Goal: Complete application form

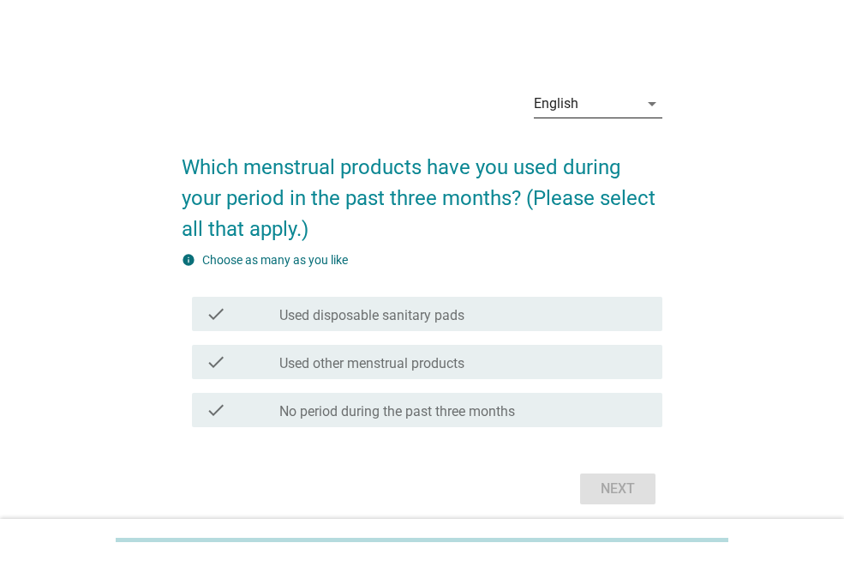
click at [601, 105] on div "English" at bounding box center [586, 103] width 105 height 27
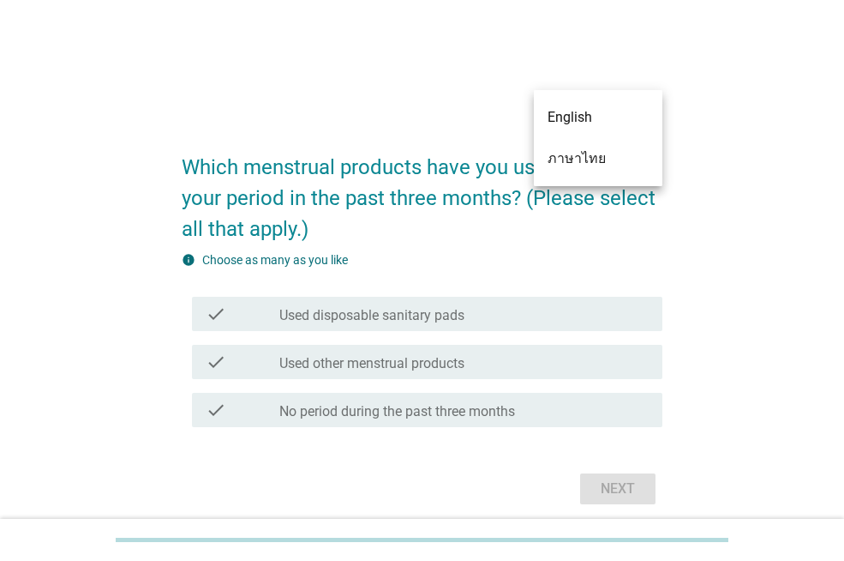
click at [584, 159] on div "ภาษาไทย" at bounding box center [598, 158] width 101 height 21
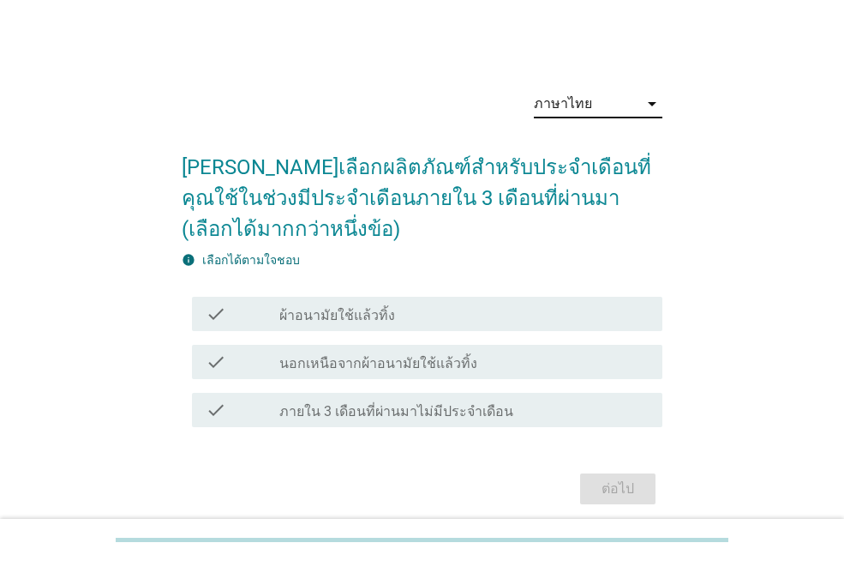
click at [560, 287] on div "info เลือกได้ตามใจชอบ check check_box_outline_blank ผ้าอนามัยใช้แล้วทิ้ง check …" at bounding box center [422, 342] width 481 height 183
click at [576, 316] on div "check_box_outline_blank ผ้าอนามัยใช้แล้วทิ้ง" at bounding box center [463, 313] width 369 height 21
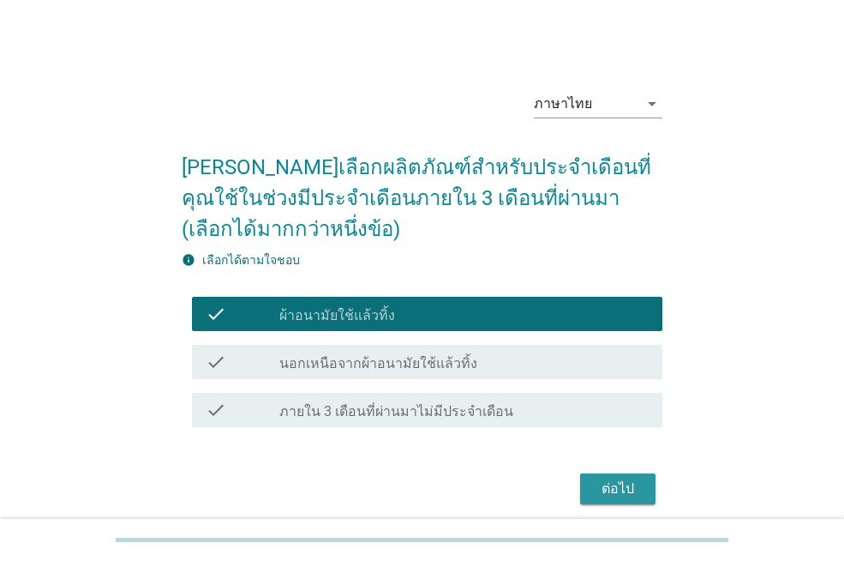
click at [632, 493] on div "ต่อไป" at bounding box center [618, 488] width 48 height 21
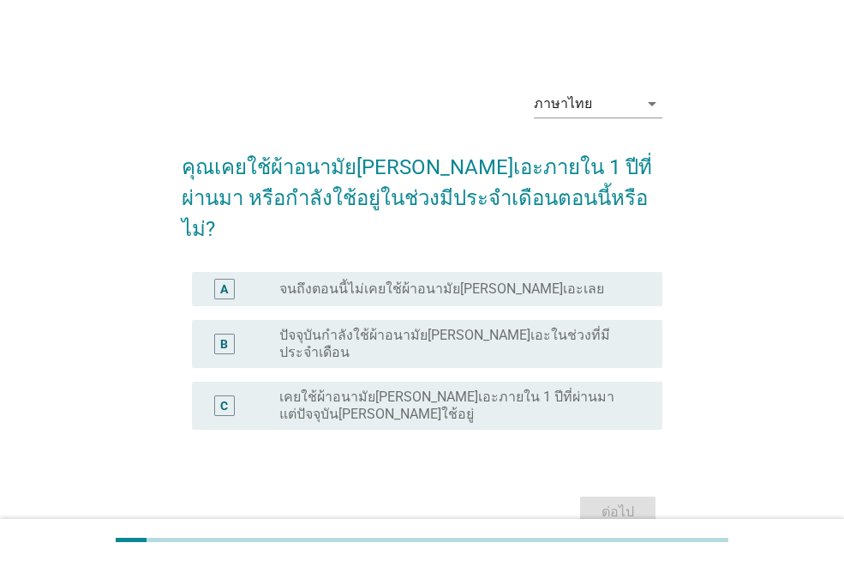
click at [569, 327] on label "ปัจจุบันกำลังใช้ผ้าอนามัย[PERSON_NAME]เอะในช่วงที่มีประจำเดือน" at bounding box center [457, 344] width 356 height 34
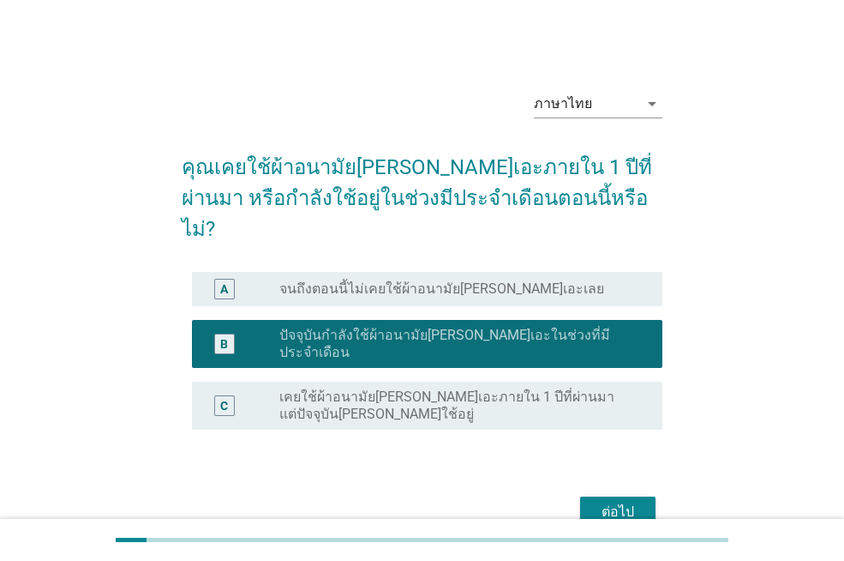
click at [634, 501] on div "ต่อไป" at bounding box center [618, 511] width 48 height 21
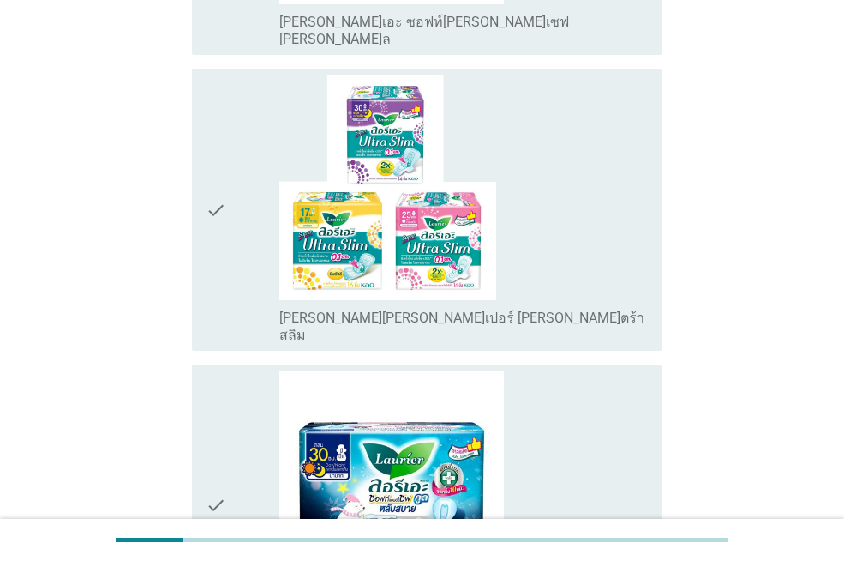
scroll to position [1286, 0]
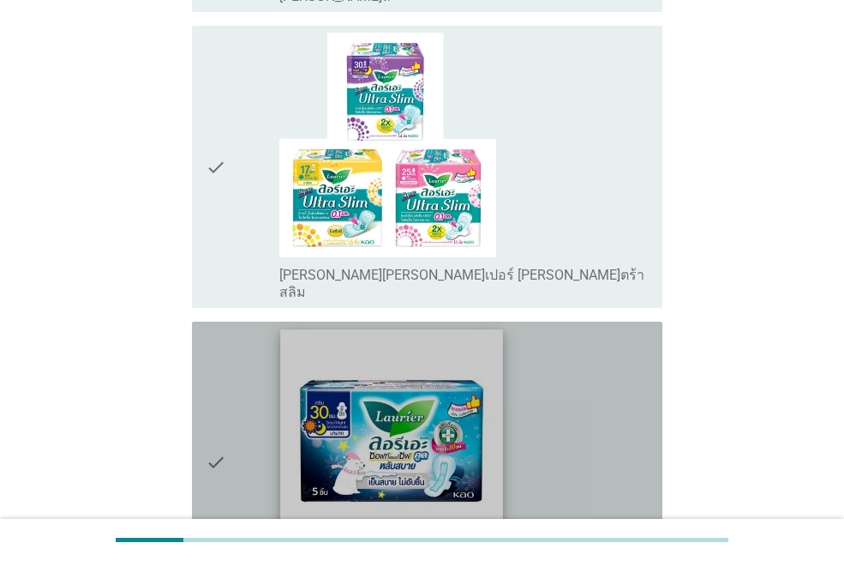
click at [418, 329] on img at bounding box center [392, 440] width 222 height 222
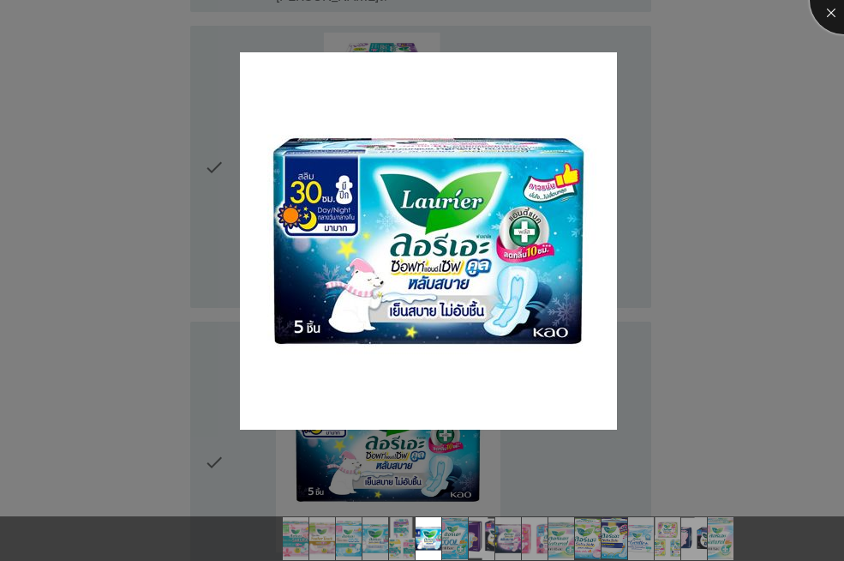
click at [833, 15] on div at bounding box center [844, 0] width 69 height 69
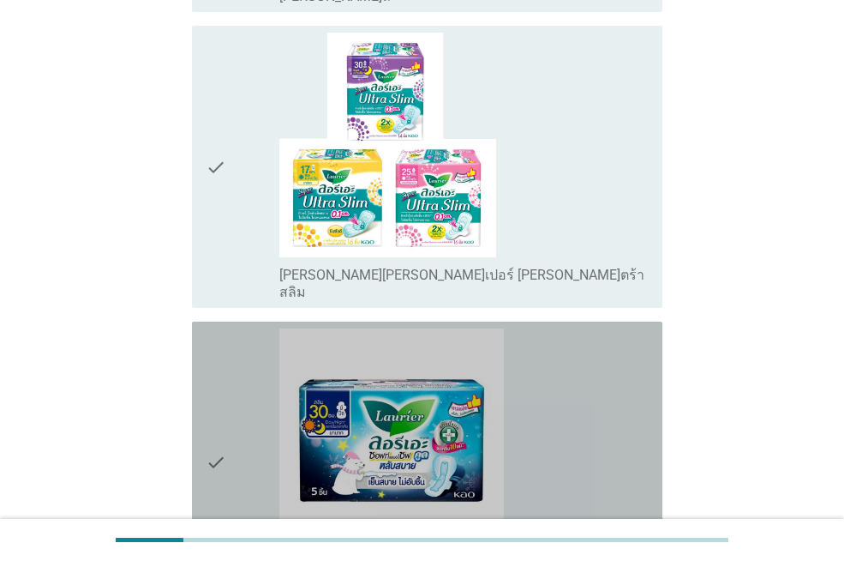
click at [596, 353] on div "check_box_outline_blank [PERSON_NAME]เอะ ซอฟท์[PERSON_NAME]เซฟ [PERSON_NAME]ล […" at bounding box center [463, 462] width 369 height 268
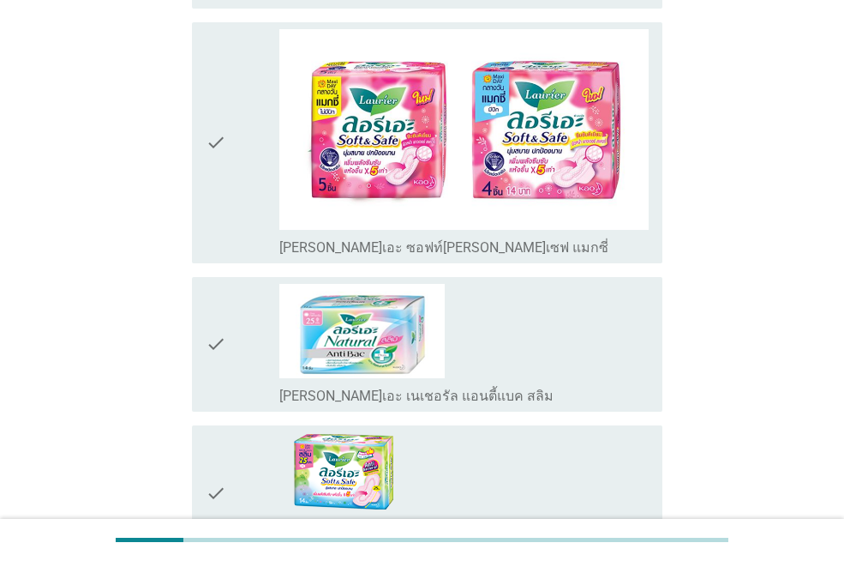
scroll to position [2743, 0]
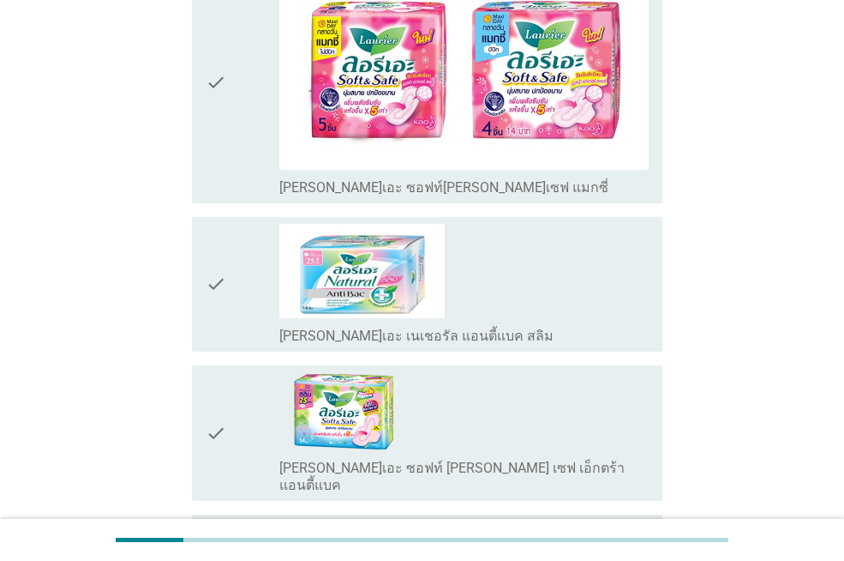
click at [632, 456] on div "check_box_outline_blank [PERSON_NAME]เอะ ซอฟท์ [PERSON_NAME] เซฟ เอ็กตร้า แอนตี…" at bounding box center [463, 475] width 369 height 38
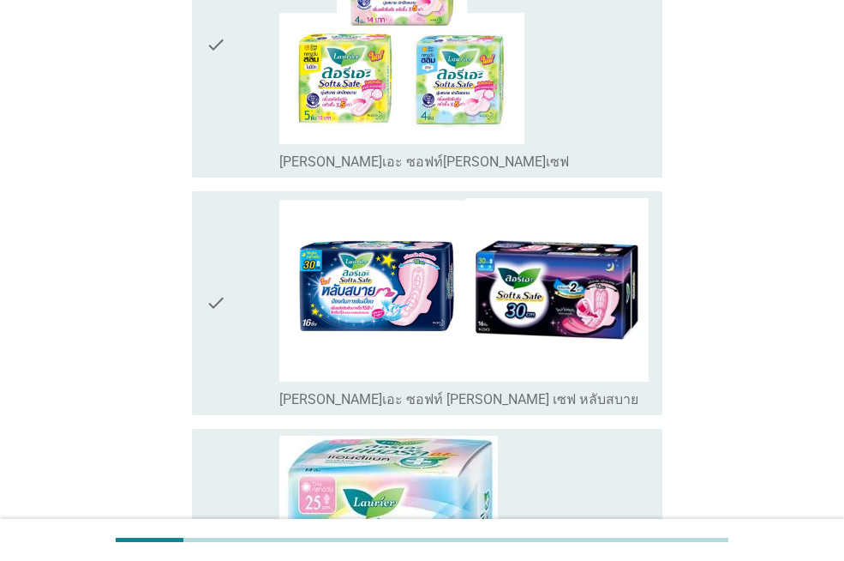
scroll to position [3961, 0]
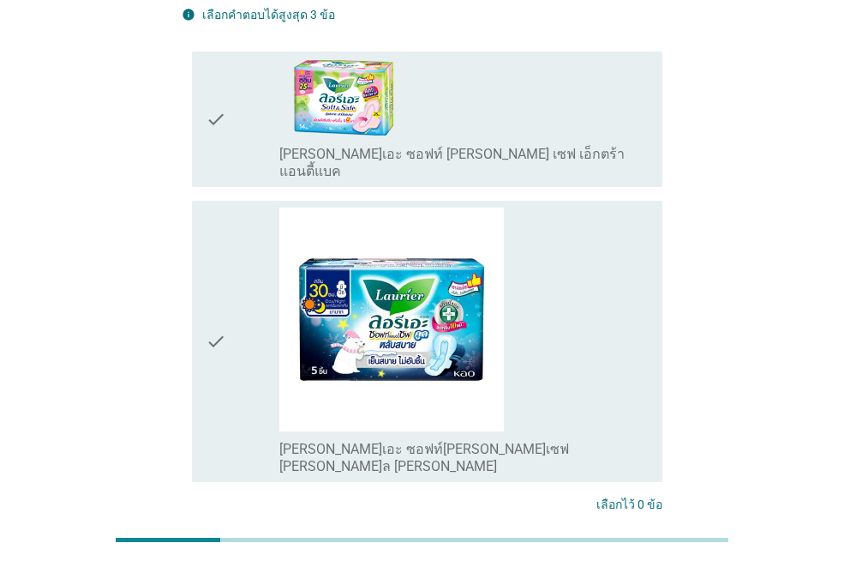
scroll to position [155, 0]
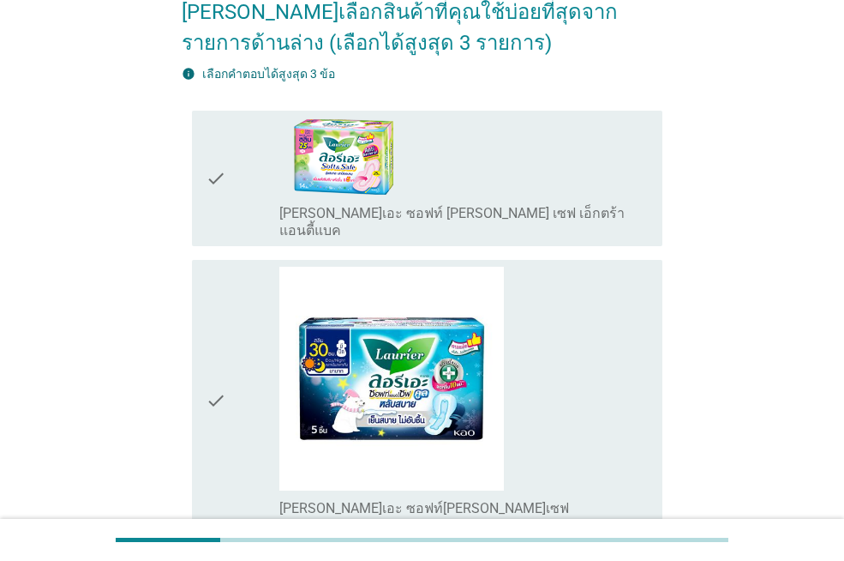
click at [627, 383] on div "check_box_outline_blank [PERSON_NAME]เอะ ซอฟท์[PERSON_NAME]เซฟ [PERSON_NAME]ล […" at bounding box center [463, 401] width 369 height 268
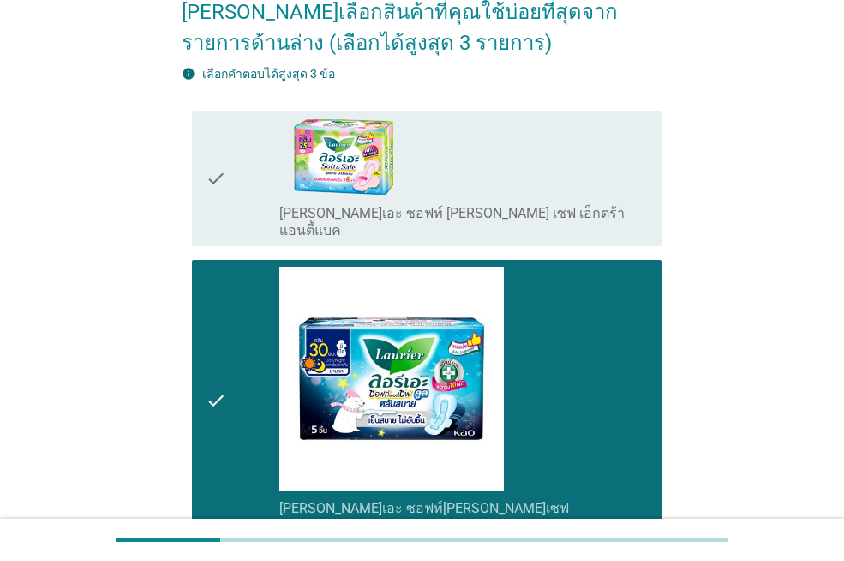
click at [636, 208] on div "check_box_outline_blank [PERSON_NAME]เอะ ซอฟท์ [PERSON_NAME] เซฟ เอ็กตร้า แอนตี…" at bounding box center [463, 220] width 369 height 38
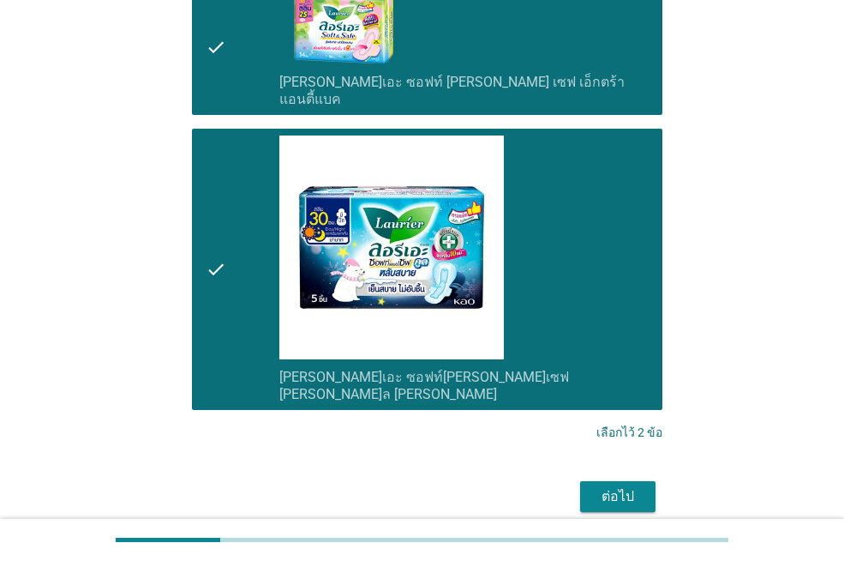
scroll to position [327, 0]
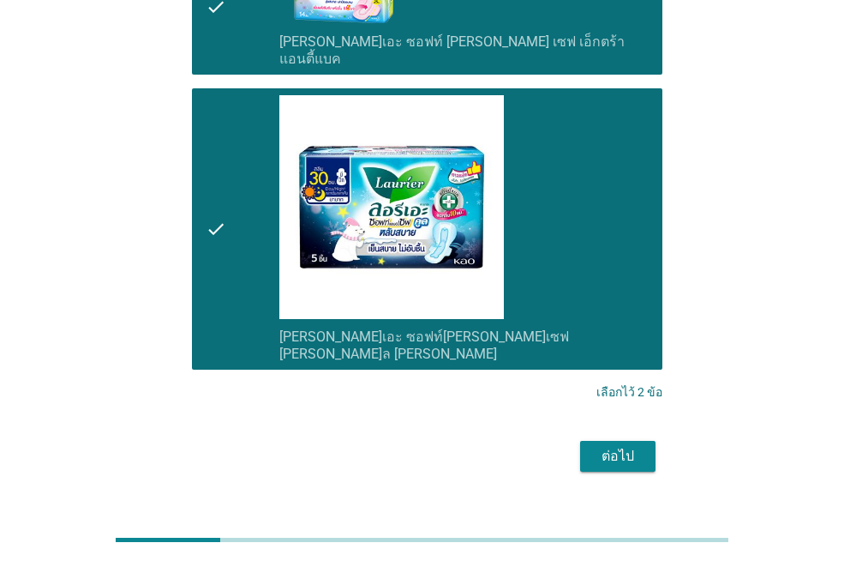
click at [641, 446] on div "ต่อไป" at bounding box center [618, 456] width 48 height 21
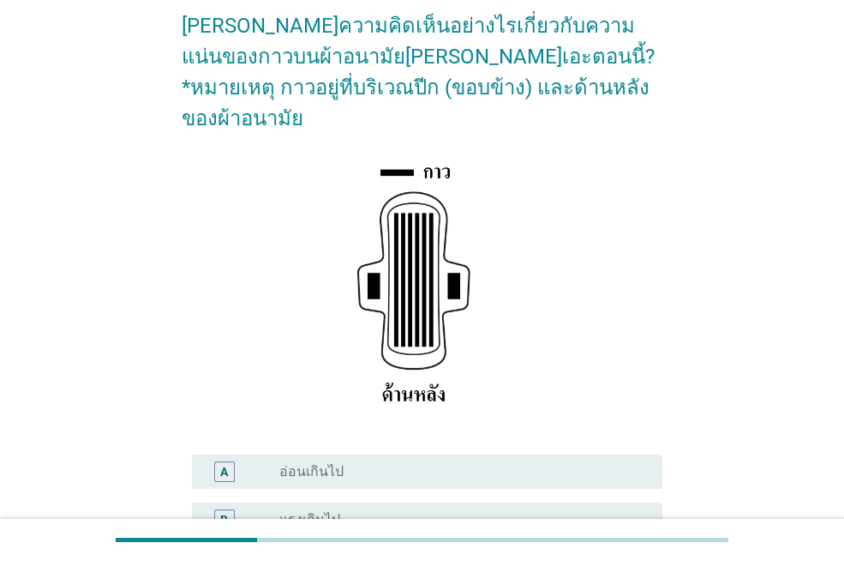
scroll to position [171, 0]
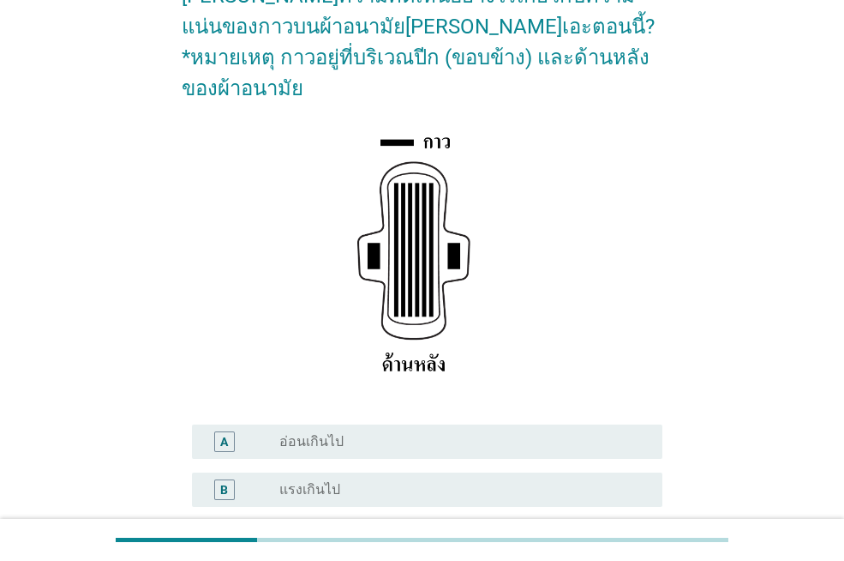
click at [597, 425] on div "A radio_button_unchecked อ่อนเกินไป" at bounding box center [427, 441] width 471 height 34
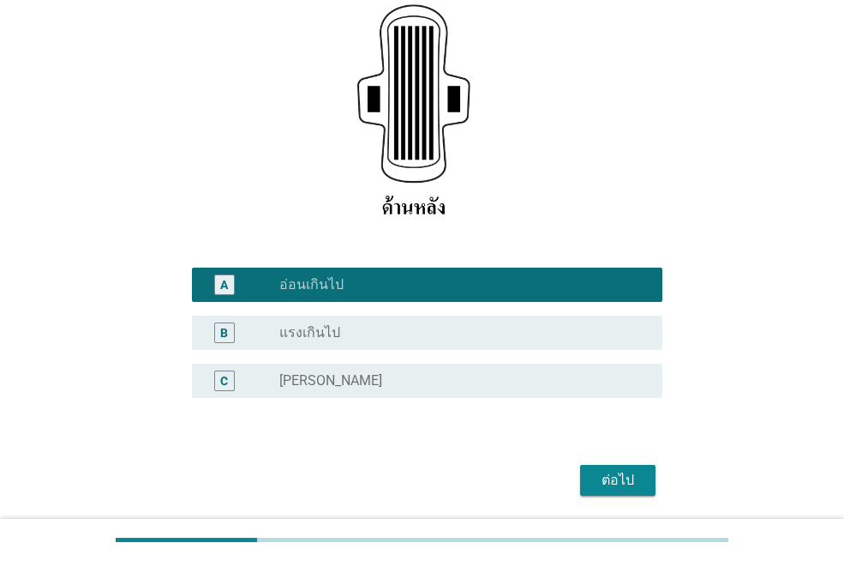
scroll to position [343, 0]
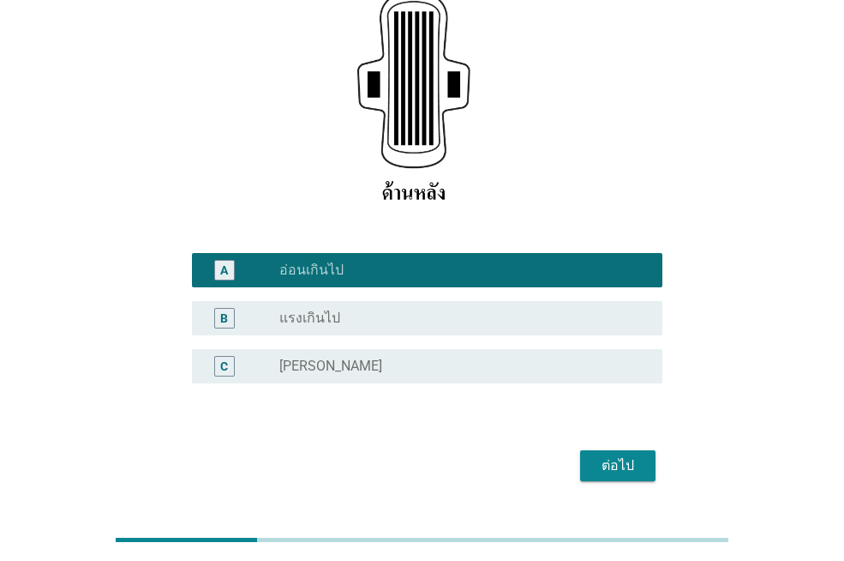
click at [619, 455] on div "ต่อไป" at bounding box center [618, 465] width 48 height 21
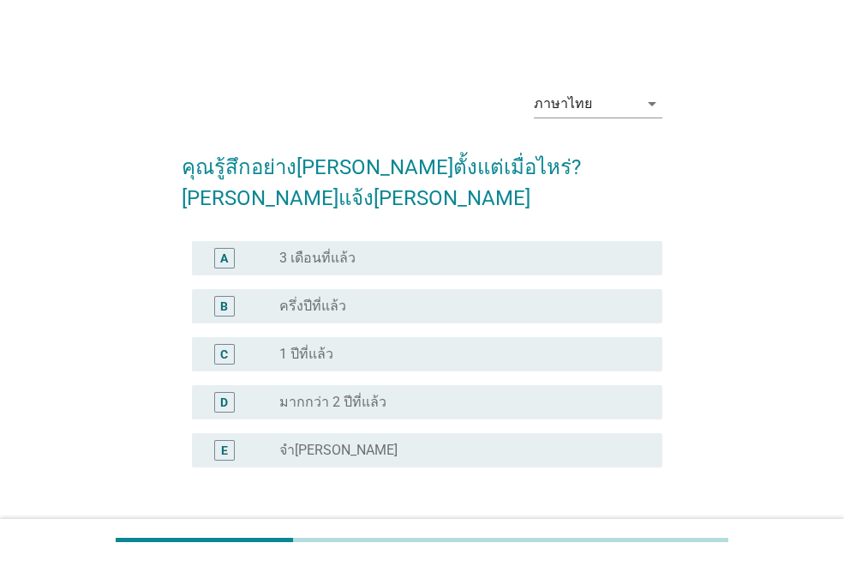
click at [479, 344] on div "radio_button_unchecked 1 ปีที่แล้ว" at bounding box center [463, 354] width 369 height 21
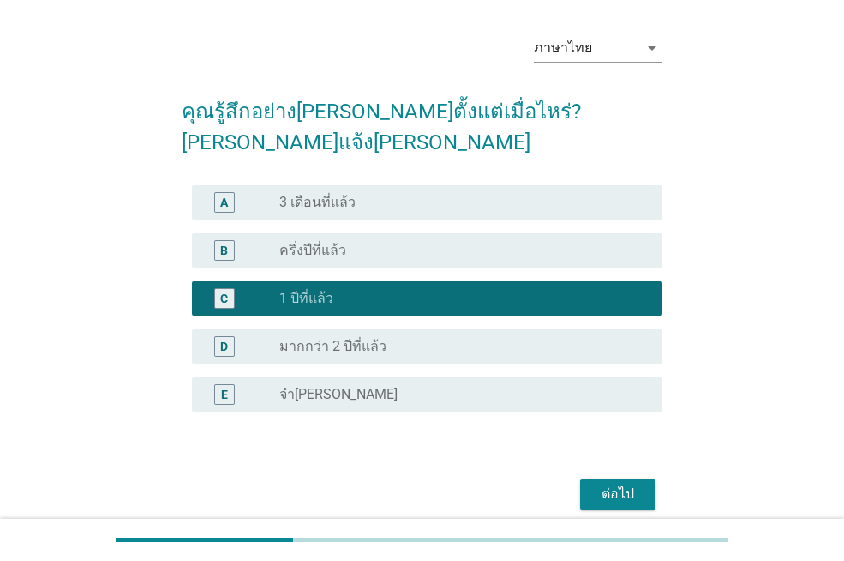
scroll to position [86, 0]
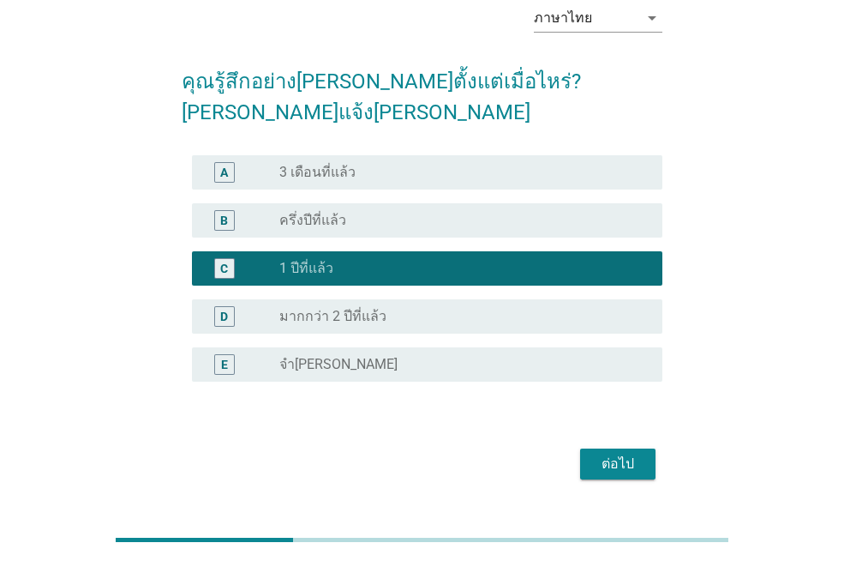
click at [616, 453] on div "ต่อไป" at bounding box center [618, 463] width 48 height 21
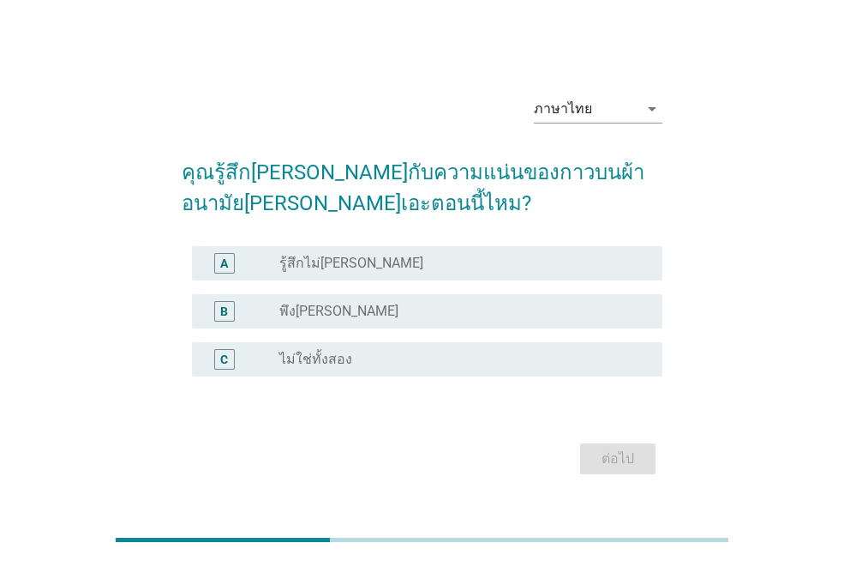
click at [449, 241] on div "A radio_button_unchecked รู้สึกไม่[PERSON_NAME]" at bounding box center [422, 263] width 481 height 48
click at [452, 255] on div "radio_button_unchecked รู้สึกไม่[PERSON_NAME]" at bounding box center [457, 263] width 356 height 17
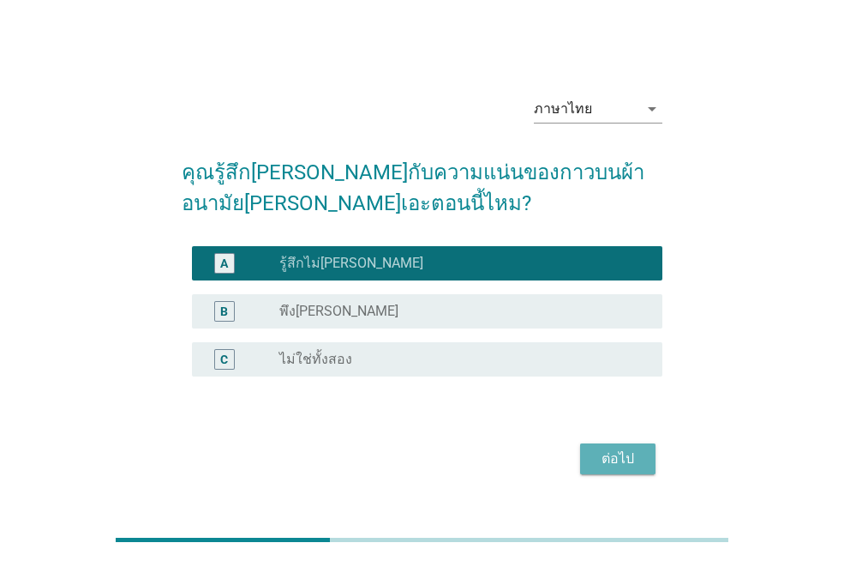
click at [633, 464] on button "ต่อไป" at bounding box center [617, 458] width 75 height 31
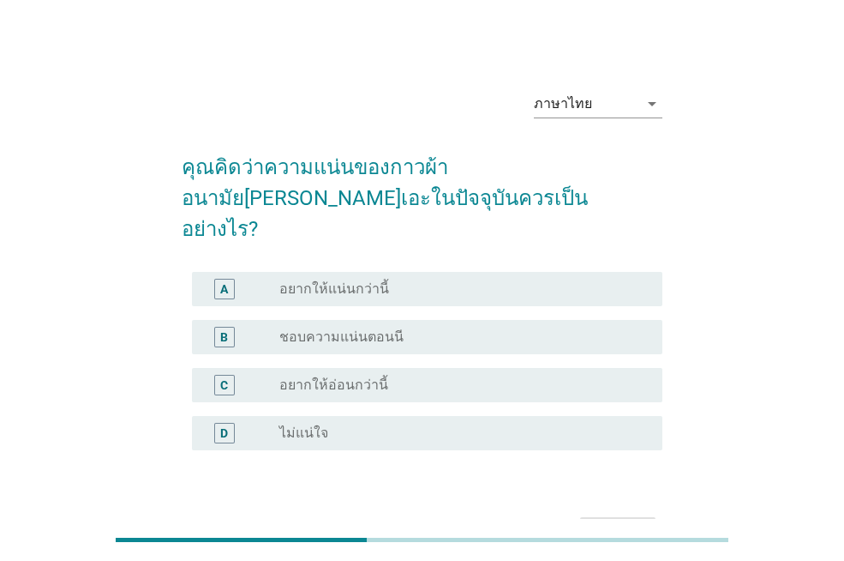
click at [465, 280] on div "radio_button_unchecked อยากให้แน่นกว่านี้" at bounding box center [457, 288] width 356 height 17
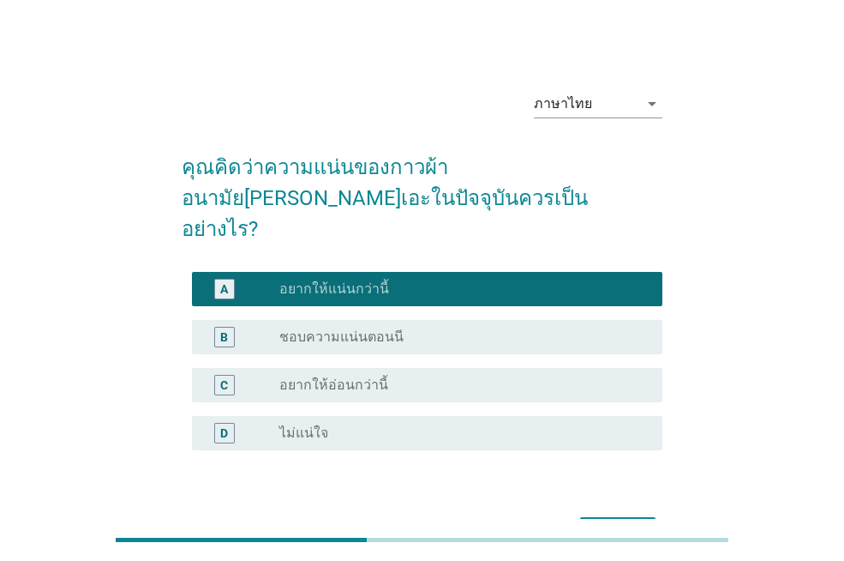
click at [621, 517] on button "ต่อไป" at bounding box center [617, 532] width 75 height 31
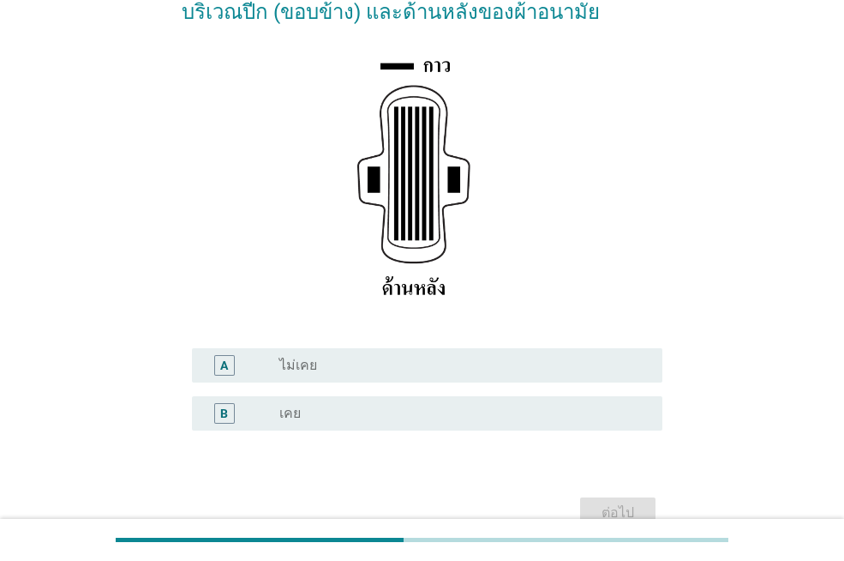
scroll to position [257, 0]
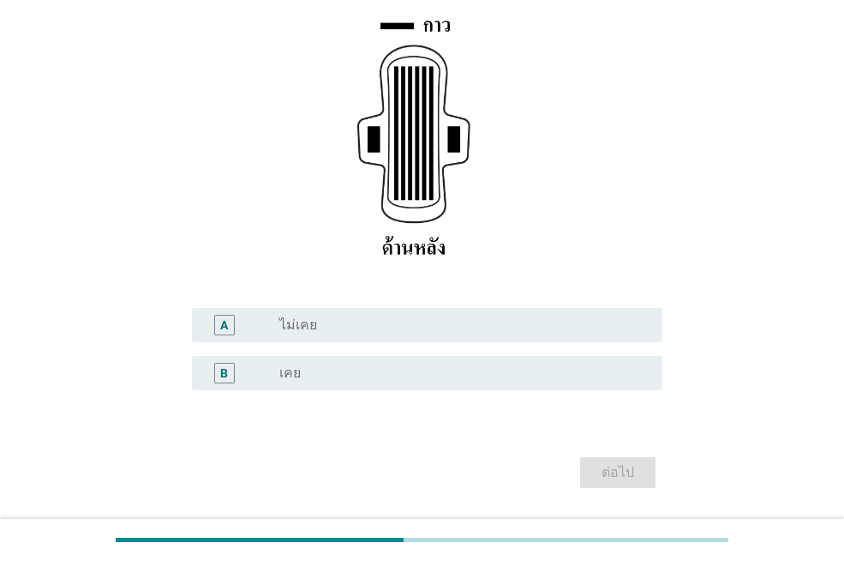
click at [613, 385] on div "B radio_button_unchecked เคย" at bounding box center [427, 373] width 471 height 34
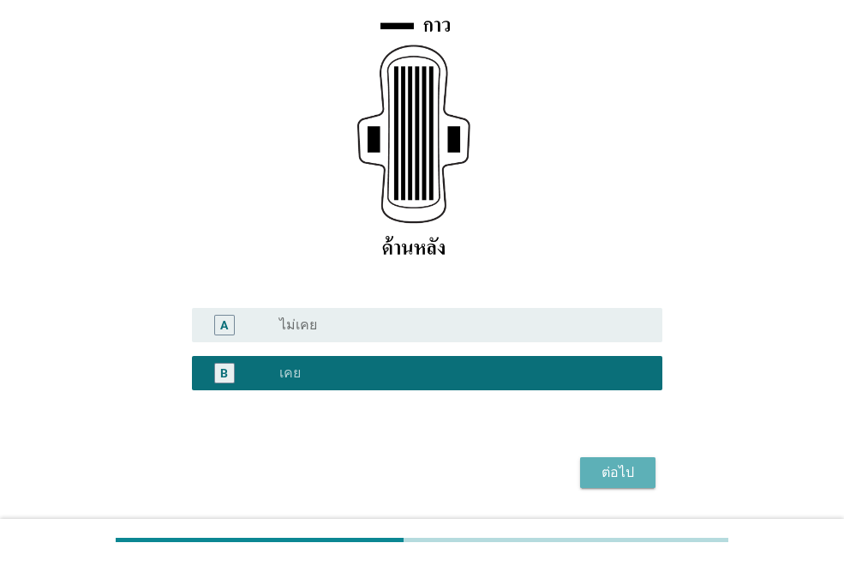
click at [622, 471] on div "ต่อไป" at bounding box center [618, 472] width 48 height 21
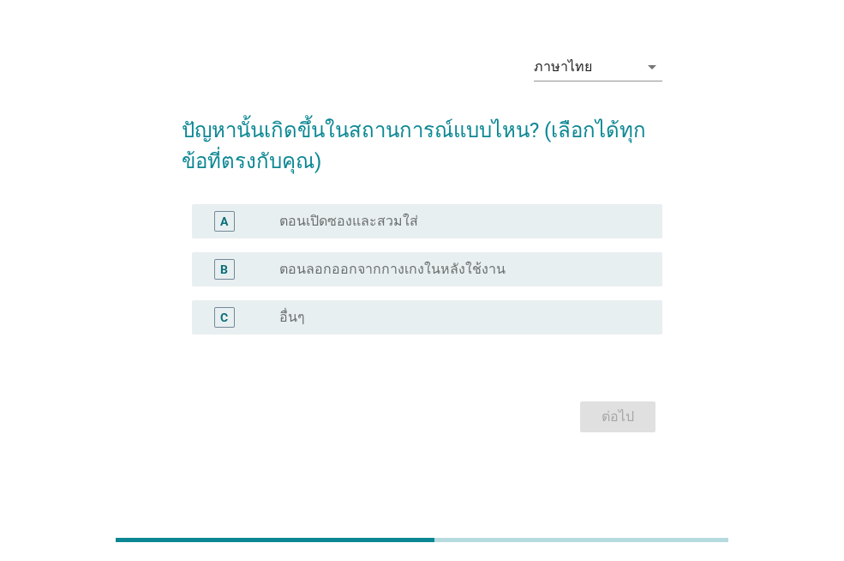
scroll to position [0, 0]
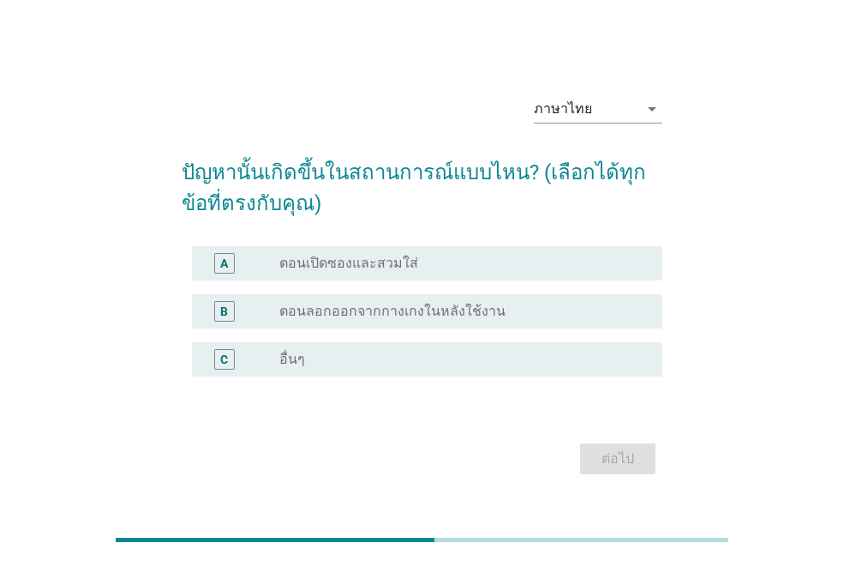
click at [495, 274] on div "A radio_button_unchecked ตอนเปิดซองและสวมใส่" at bounding box center [427, 263] width 471 height 34
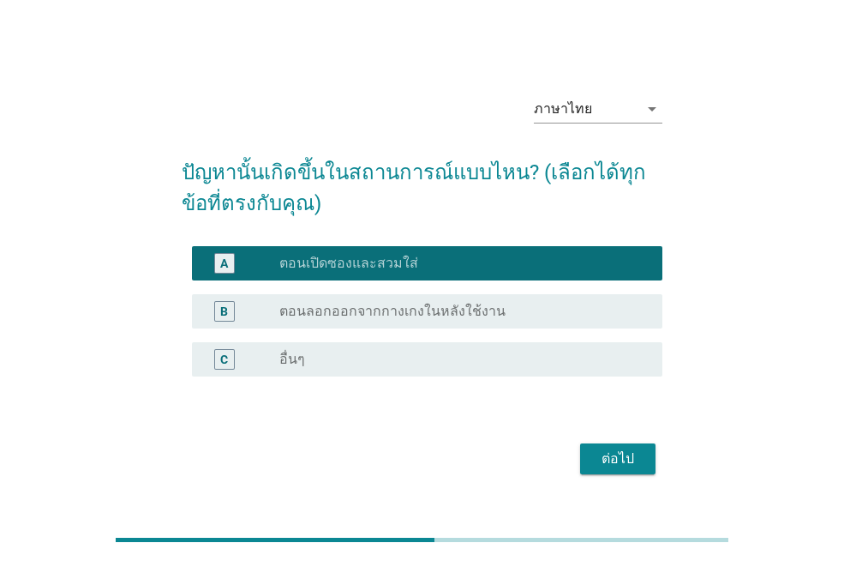
click at [530, 370] on div "C radio_button_unchecked อื่นๆ" at bounding box center [427, 359] width 471 height 34
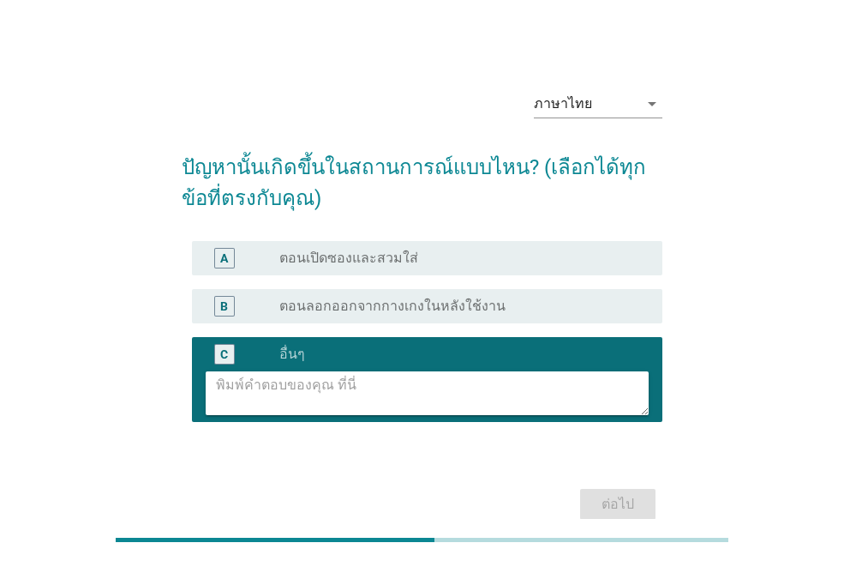
click at [484, 401] on textarea at bounding box center [432, 393] width 433 height 44
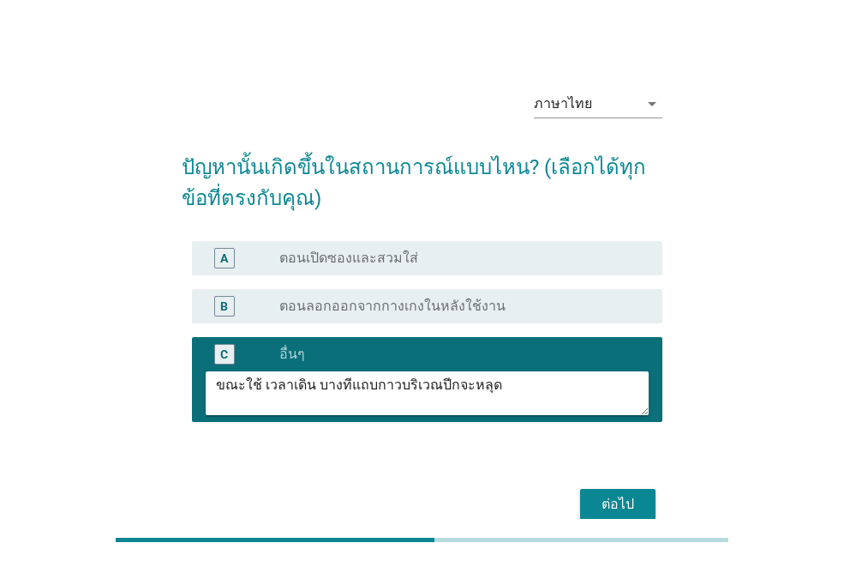
type textarea "ขณะใช้ เวลาเดิน บางทีแถบกาวบริเวณปีกจะหลุด"
click at [620, 501] on div "ต่อไป" at bounding box center [618, 504] width 48 height 21
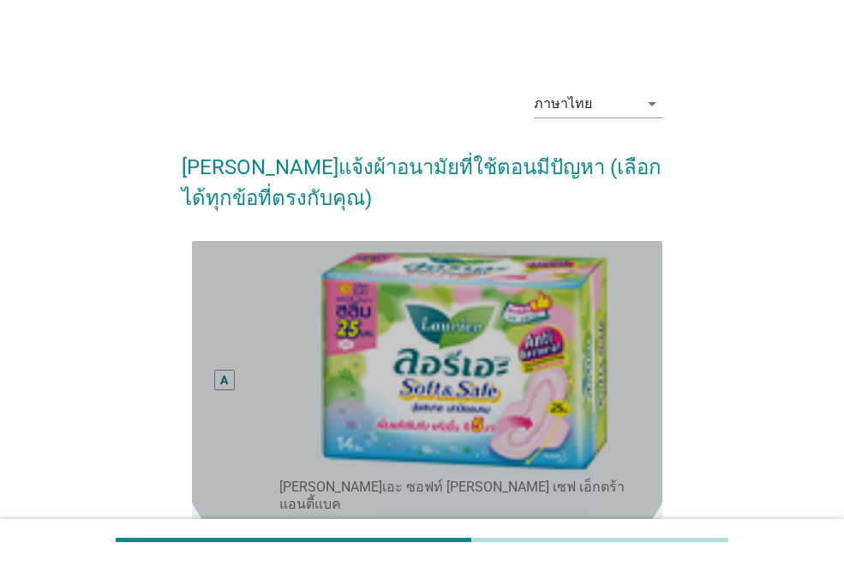
click at [643, 494] on div "radio_button_unchecked [PERSON_NAME]เอะ ซอฟท์ [PERSON_NAME] เซฟ เอ็กตร้า แอนตี้…" at bounding box center [463, 491] width 369 height 41
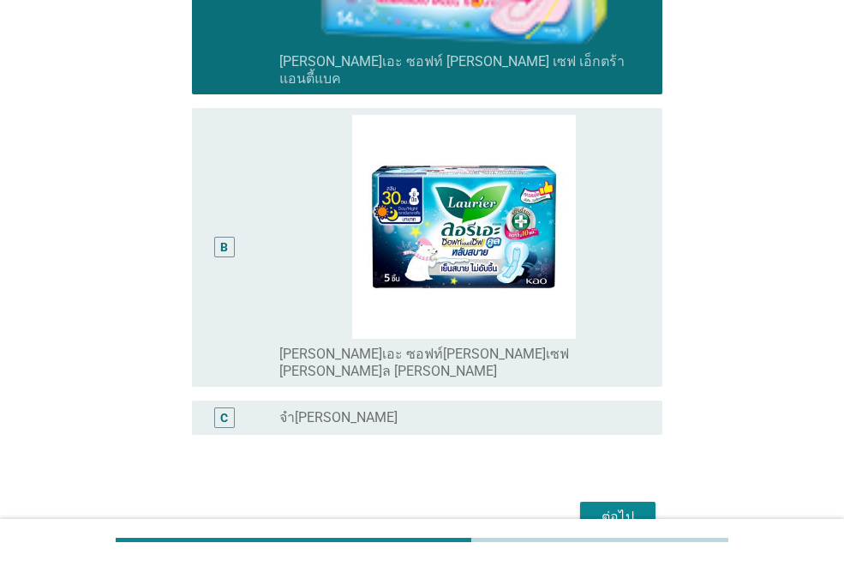
scroll to position [486, 0]
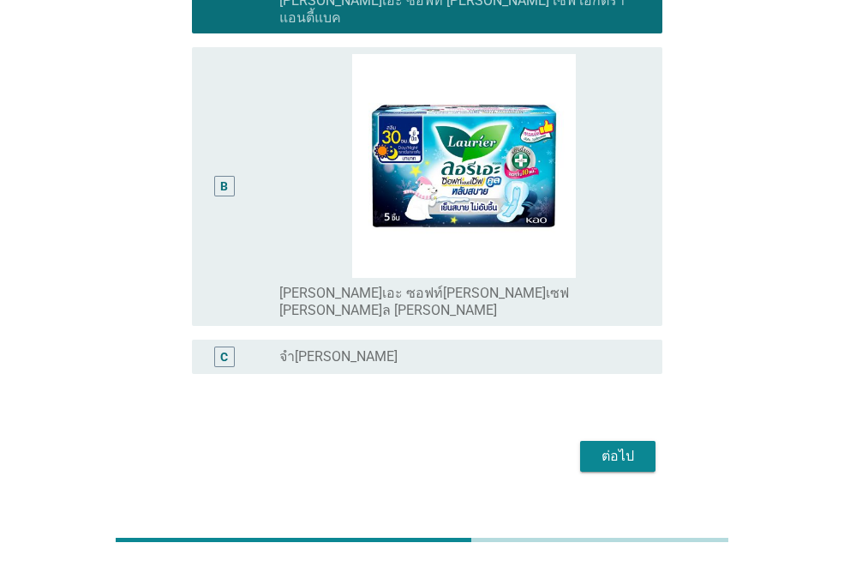
click at [652, 273] on div "B radio_button_unchecked [PERSON_NAME]เอะ ซอฟท์[PERSON_NAME]เซฟ [PERSON_NAME]ล …" at bounding box center [427, 186] width 471 height 279
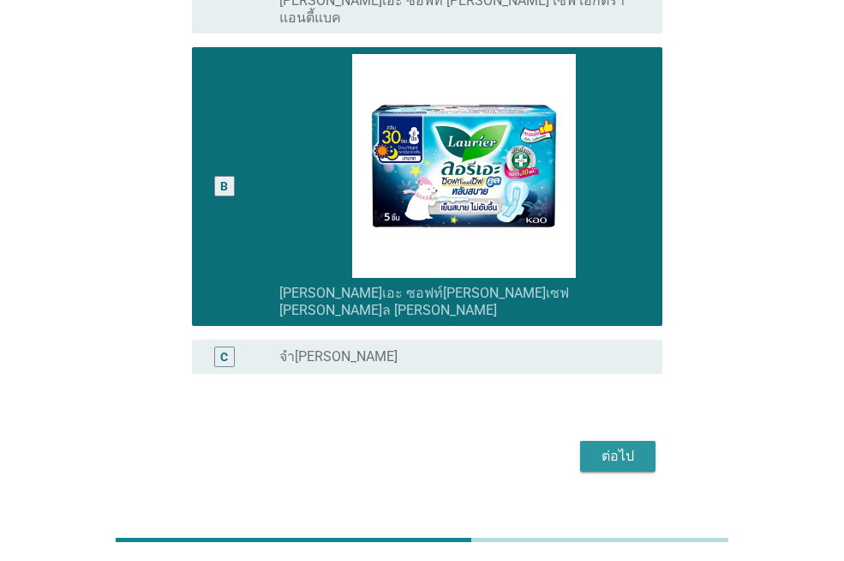
click at [634, 446] on div "ต่อไป" at bounding box center [618, 456] width 48 height 21
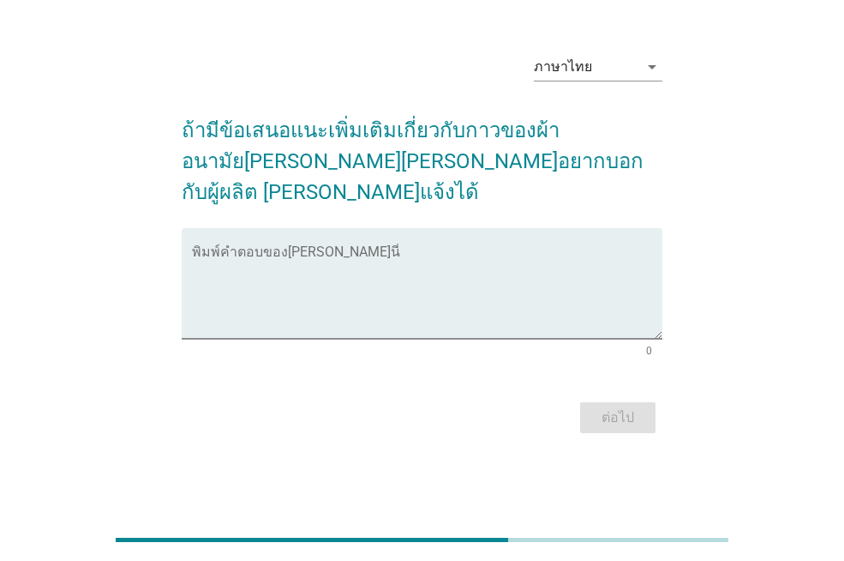
scroll to position [0, 0]
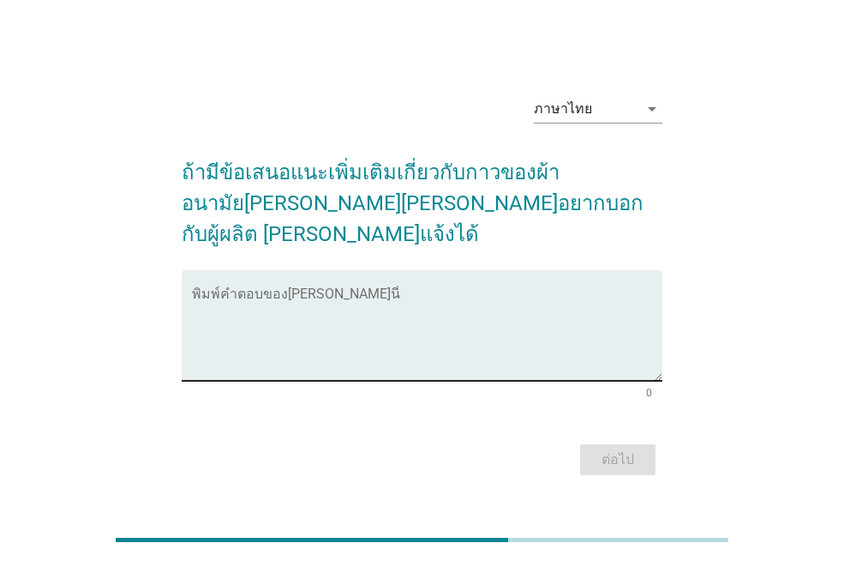
click at [393, 297] on textarea "พิมพ์คำตอบของคุณ ที่นี่" at bounding box center [427, 336] width 471 height 90
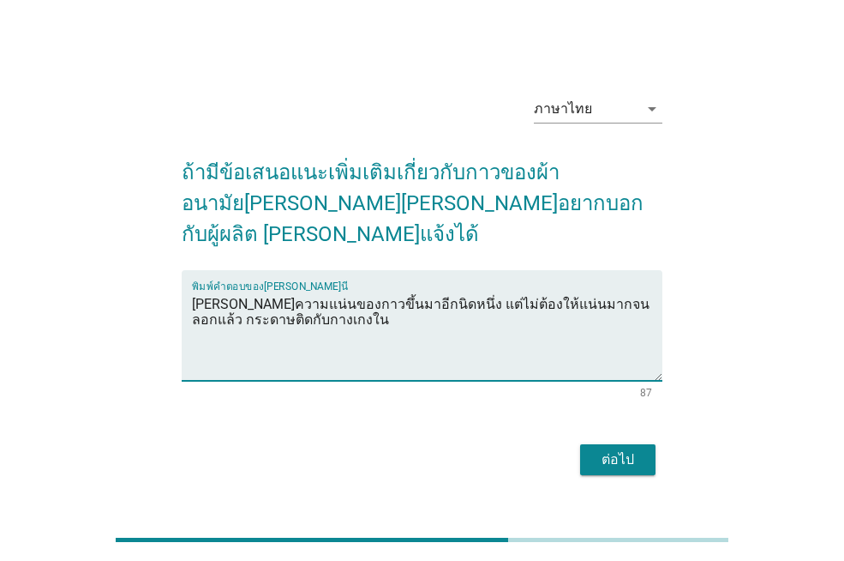
type textarea "[PERSON_NAME]ความแน่นของกาวขึ้นมาอีกนิดหนึ่ง แต่ไม่ต้องให้แน่นมากจนลอกแล้ว กระด…"
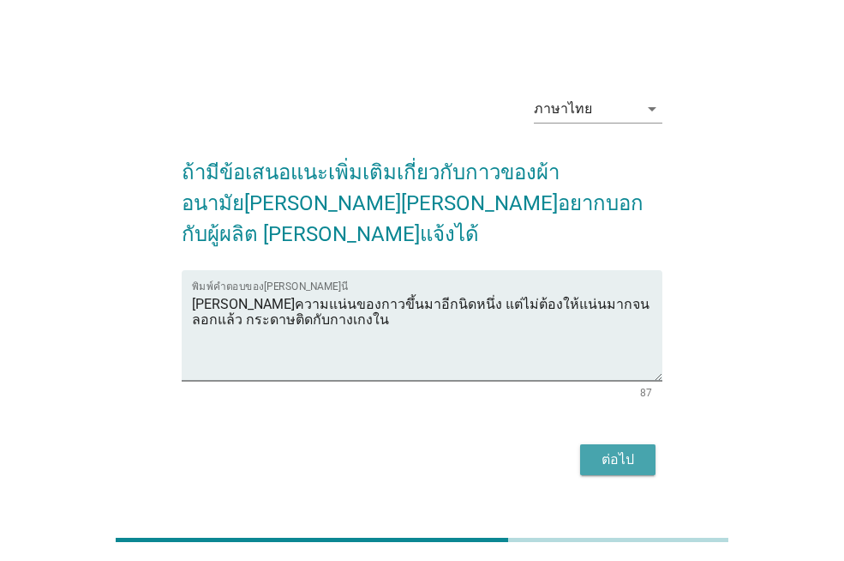
click at [615, 449] on div "ต่อไป" at bounding box center [618, 459] width 48 height 21
